Goal: Task Accomplishment & Management: Use online tool/utility

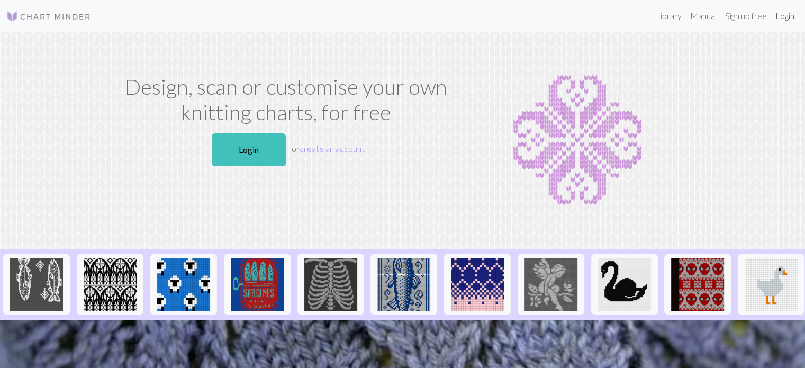
click at [786, 15] on link "Login" at bounding box center [785, 15] width 28 height 21
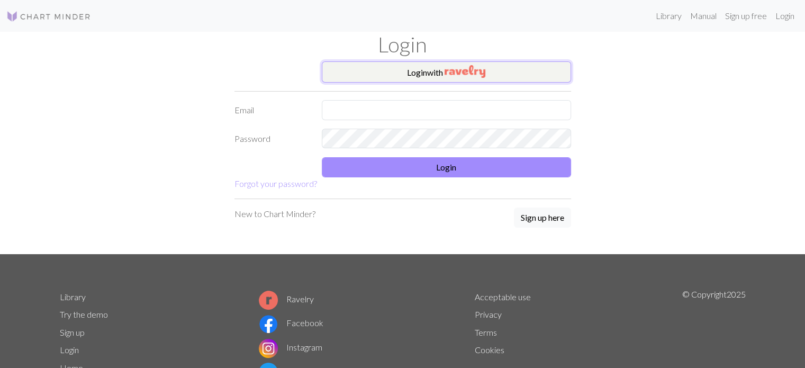
click at [425, 76] on button "Login with" at bounding box center [446, 71] width 249 height 21
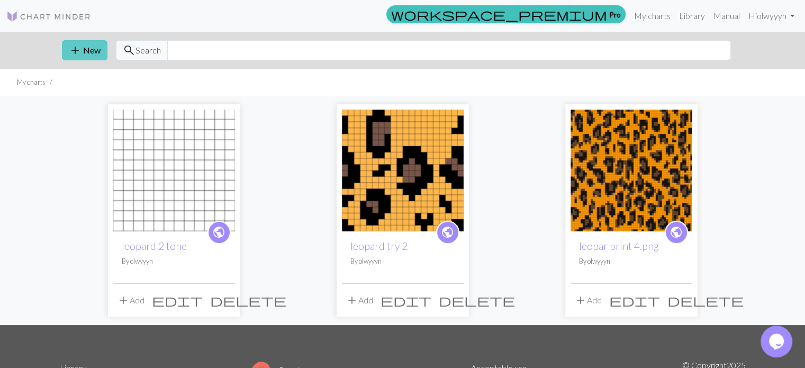
click at [91, 54] on button "add New" at bounding box center [84, 50] width 45 height 20
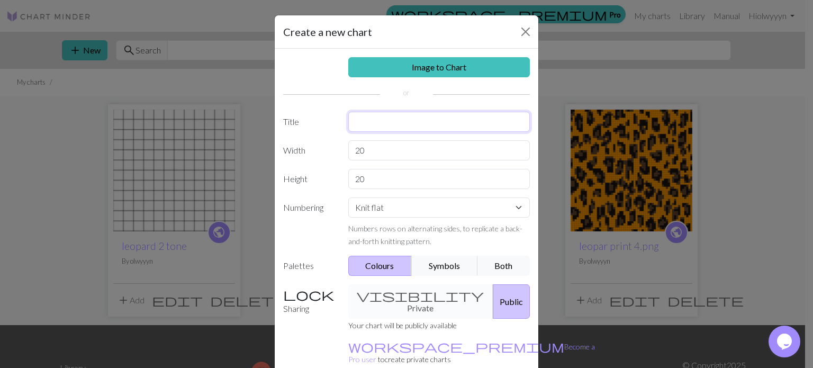
click at [357, 127] on input "text" at bounding box center [439, 122] width 182 height 20
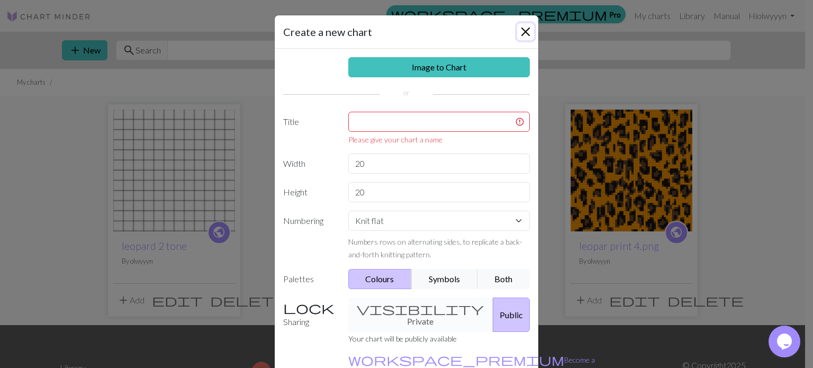
click at [519, 31] on button "Close" at bounding box center [525, 31] width 17 height 17
